Goal: Task Accomplishment & Management: Use online tool/utility

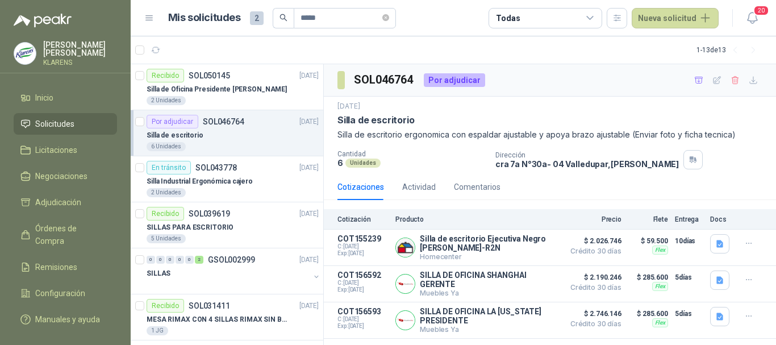
click at [442, 45] on article "1 - 13 de 13" at bounding box center [454, 49] width 646 height 27
click at [538, 285] on button "Detalles" at bounding box center [531, 283] width 53 height 15
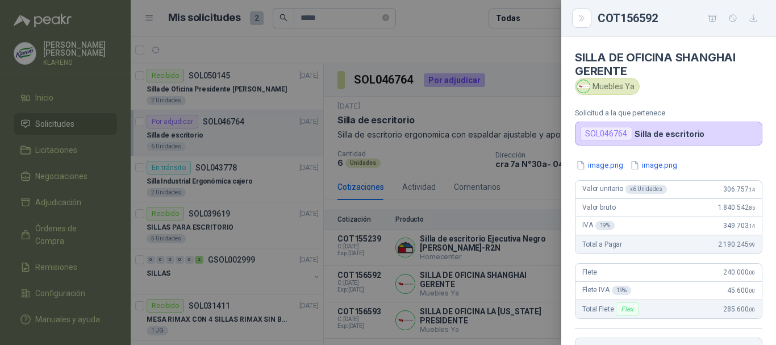
click at [523, 202] on div at bounding box center [388, 172] width 776 height 345
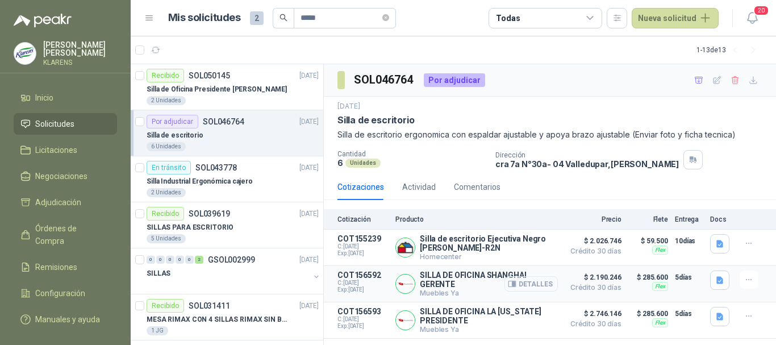
click at [544, 287] on button "Detalles" at bounding box center [531, 283] width 53 height 15
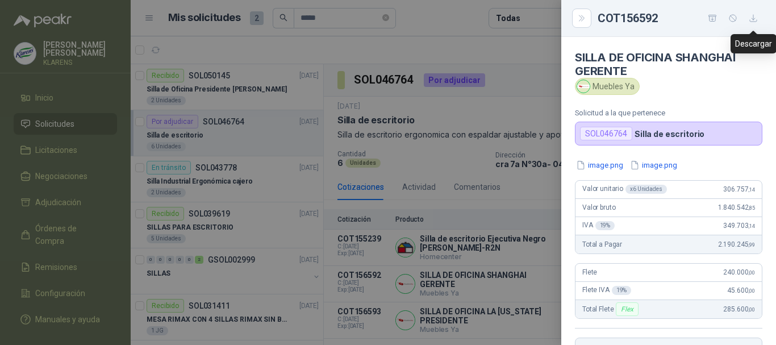
click at [753, 19] on icon "button" at bounding box center [753, 18] width 7 height 7
click at [712, 17] on icon "button" at bounding box center [713, 19] width 10 height 10
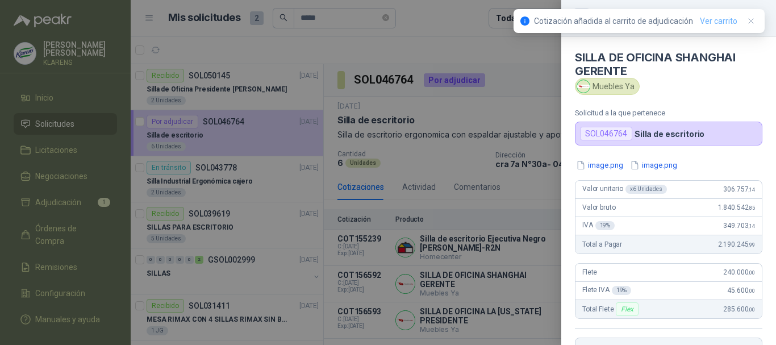
click at [718, 19] on link "Ver carrito" at bounding box center [719, 21] width 38 height 13
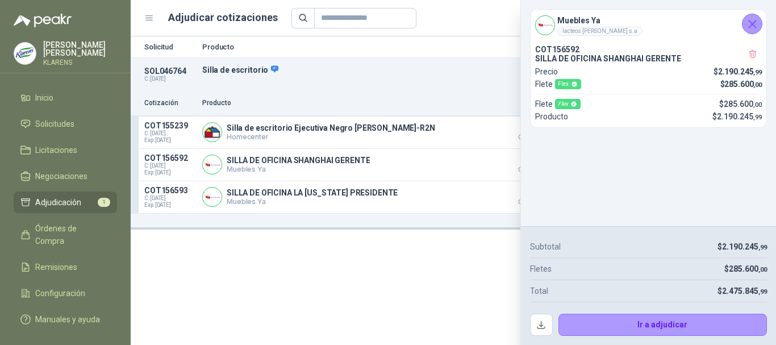
click at [598, 311] on div "Ir a adjudicar" at bounding box center [648, 319] width 237 height 34
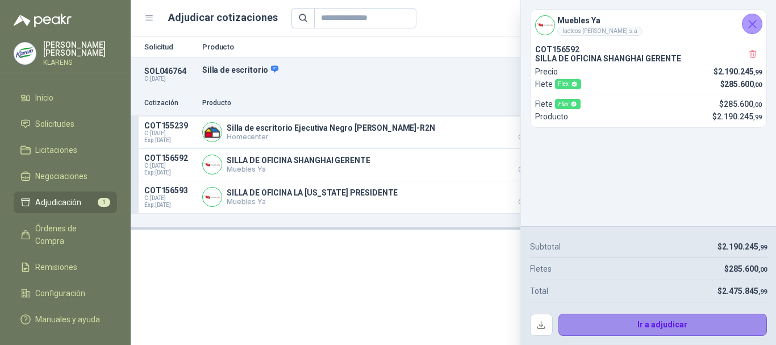
click at [601, 323] on button "Ir a adjudicar" at bounding box center [663, 325] width 209 height 23
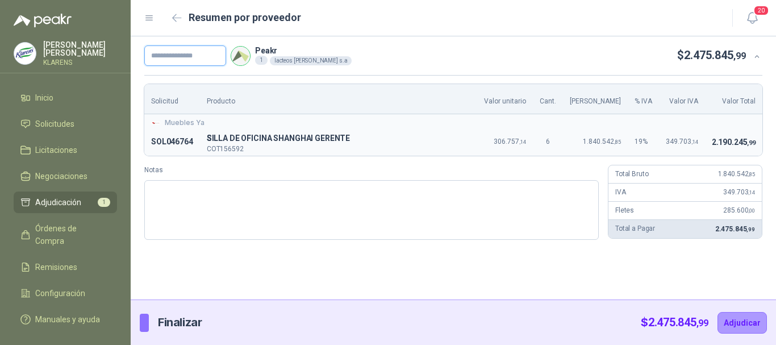
click at [202, 57] on input "text" at bounding box center [185, 55] width 82 height 20
type input "*****"
click at [753, 327] on button "Adjudicar" at bounding box center [742, 323] width 49 height 22
